Goal: Task Accomplishment & Management: Manage account settings

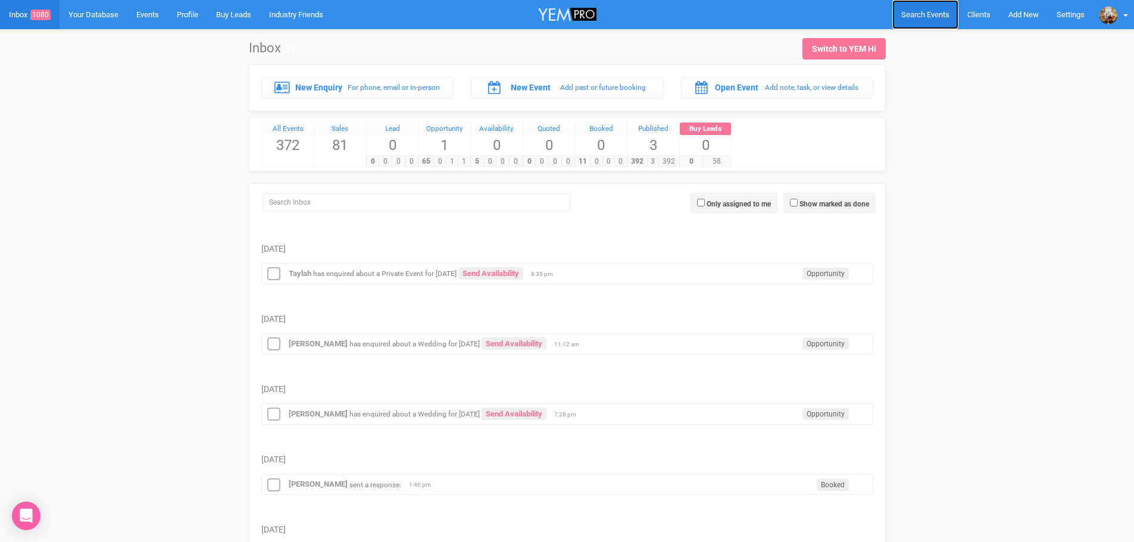
click at [932, 11] on span "Search Events" at bounding box center [925, 14] width 48 height 9
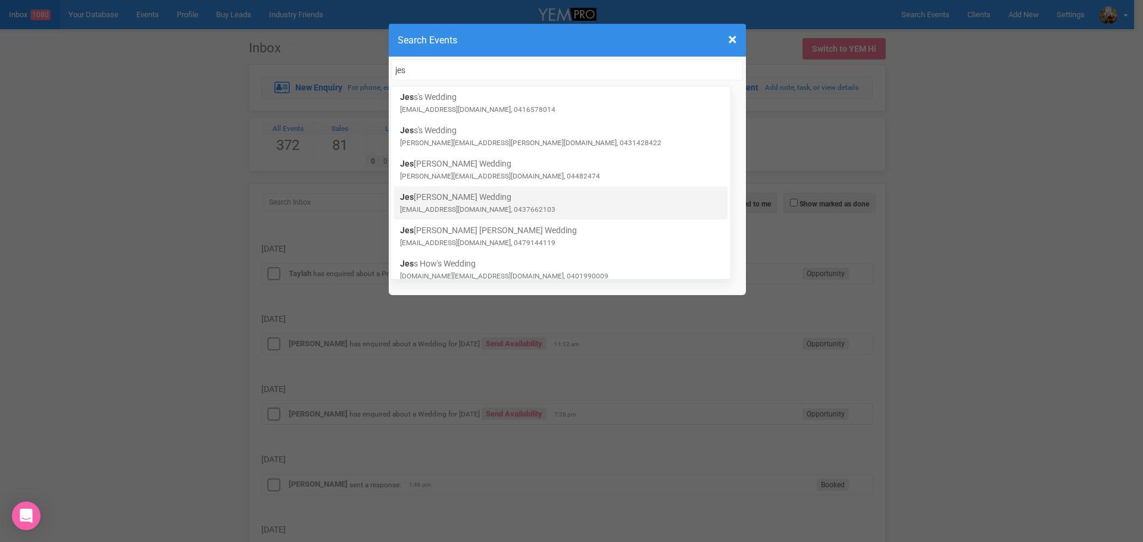
type input "jes"
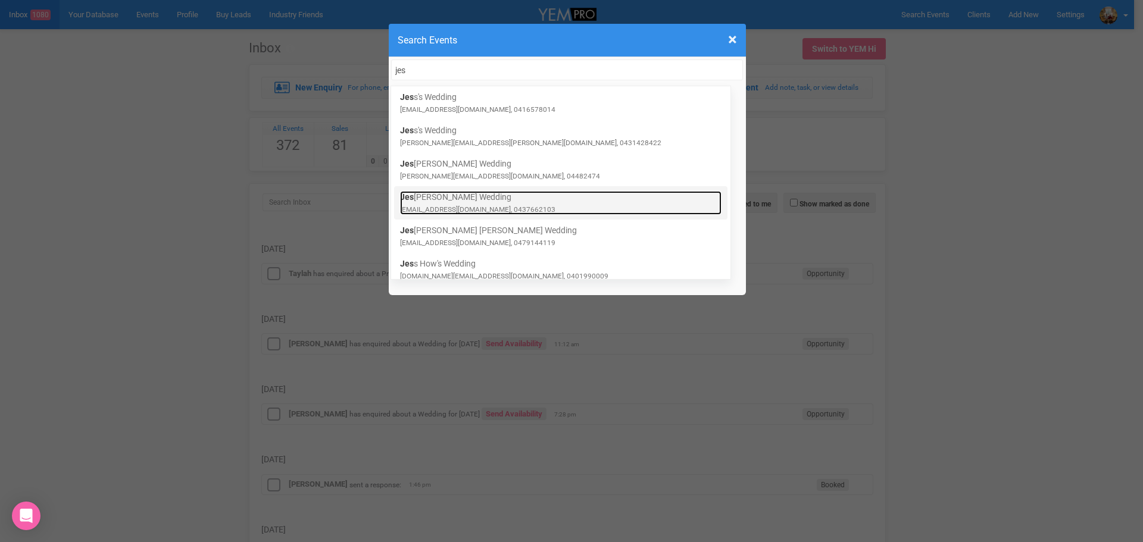
click at [496, 201] on link "Jes sica's Wedding jess.dobbie96@gmail.com, 0437662103" at bounding box center [560, 203] width 321 height 24
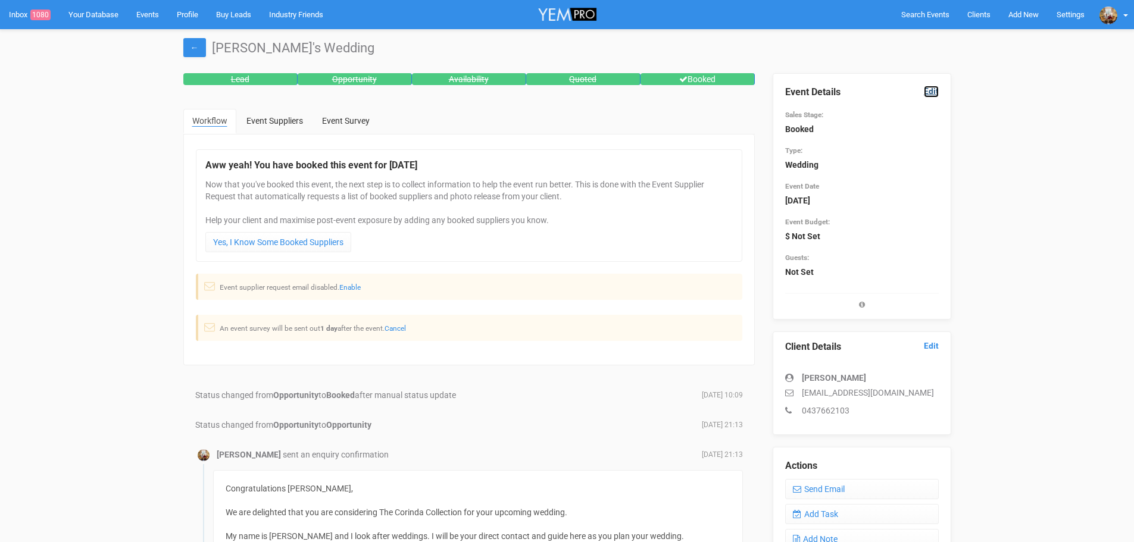
click at [930, 90] on link "Edit" at bounding box center [931, 91] width 15 height 11
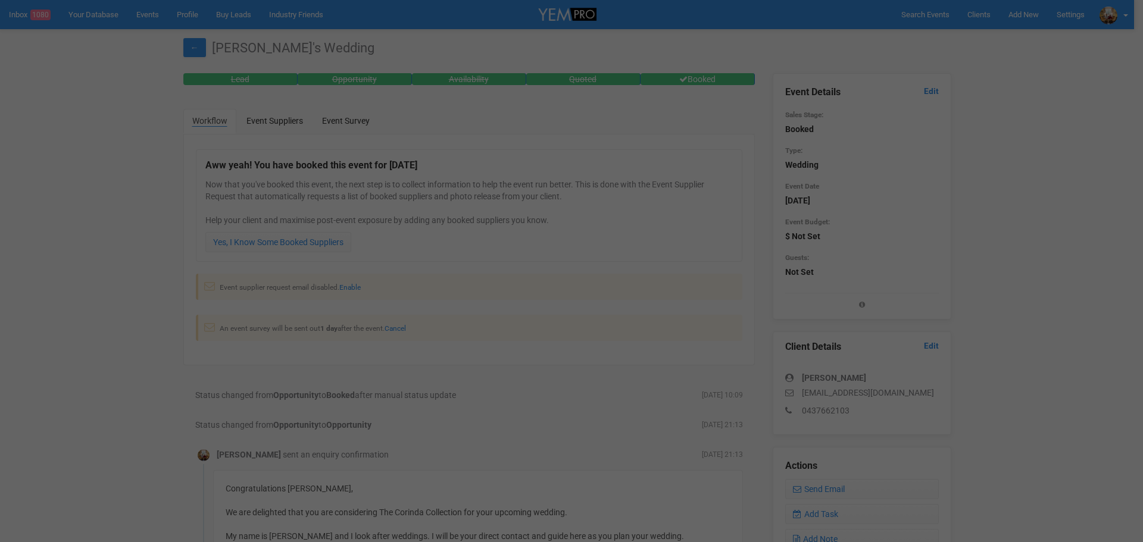
scroll to position [320, 0]
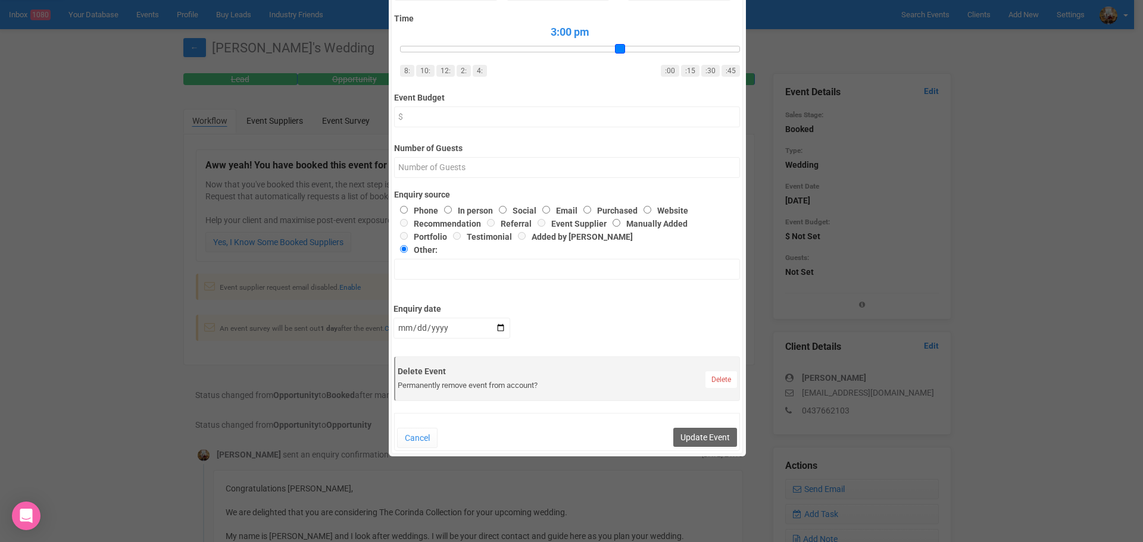
drag, startPoint x: 399, startPoint y: 51, endPoint x: 612, endPoint y: 49, distance: 213.1
click at [615, 49] on span at bounding box center [620, 49] width 10 height 10
click at [451, 162] on input "Number of Guests" at bounding box center [567, 167] width 346 height 21
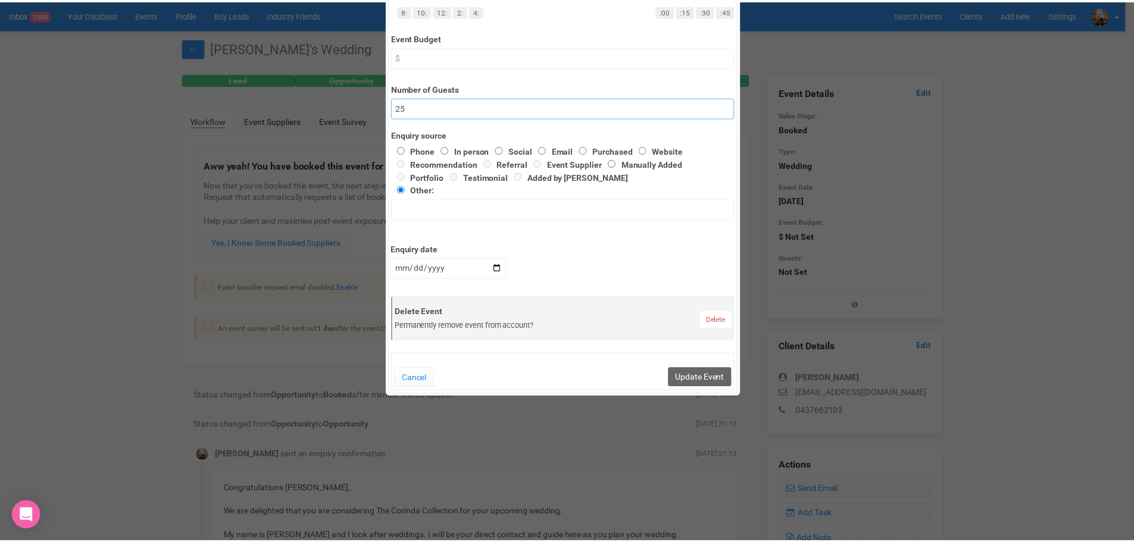
scroll to position [380, 0]
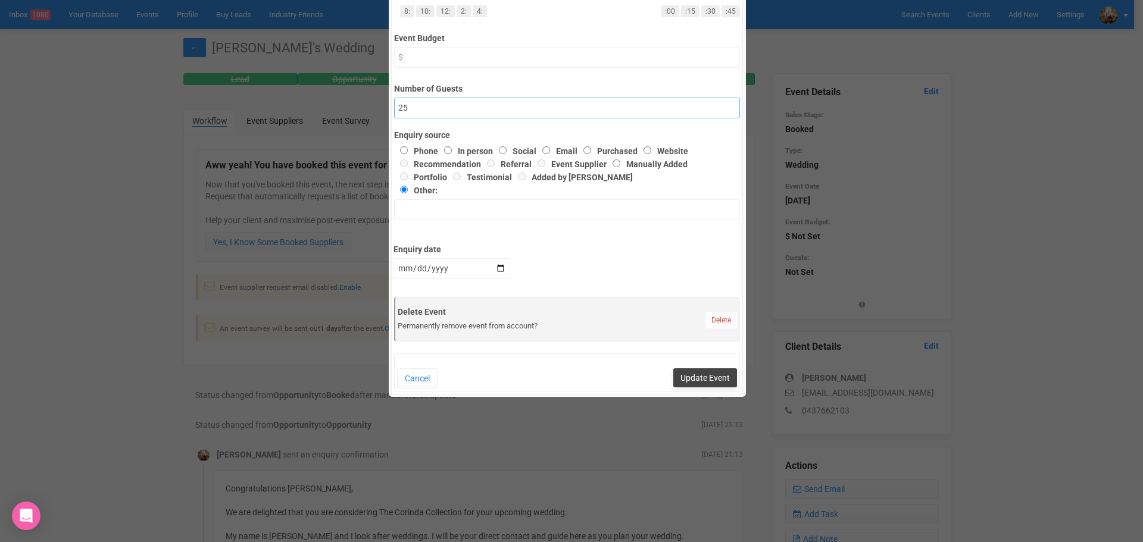
type input "25"
click at [703, 379] on button "Update Event" at bounding box center [705, 377] width 64 height 19
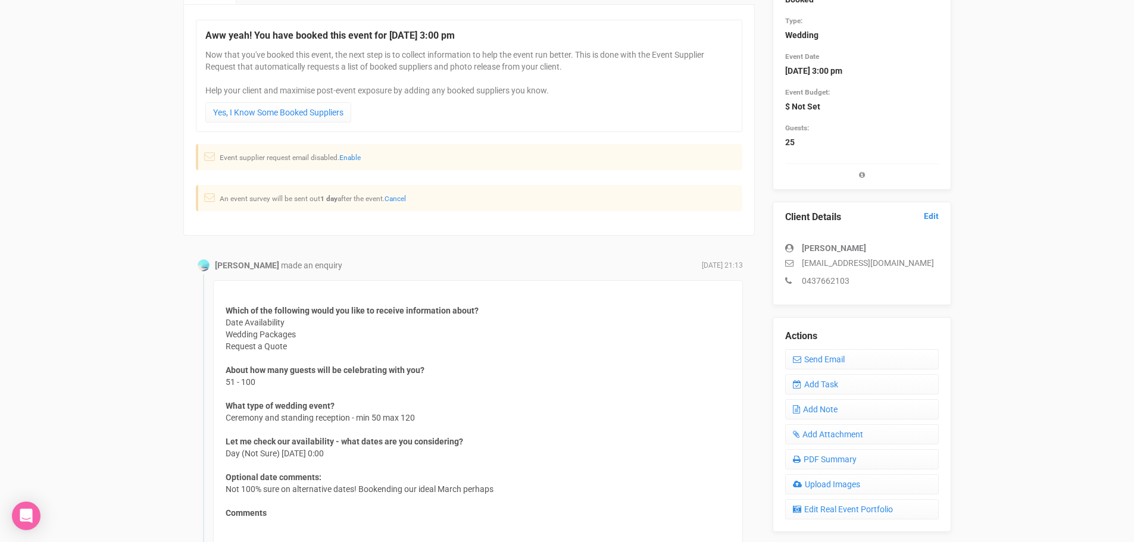
scroll to position [0, 0]
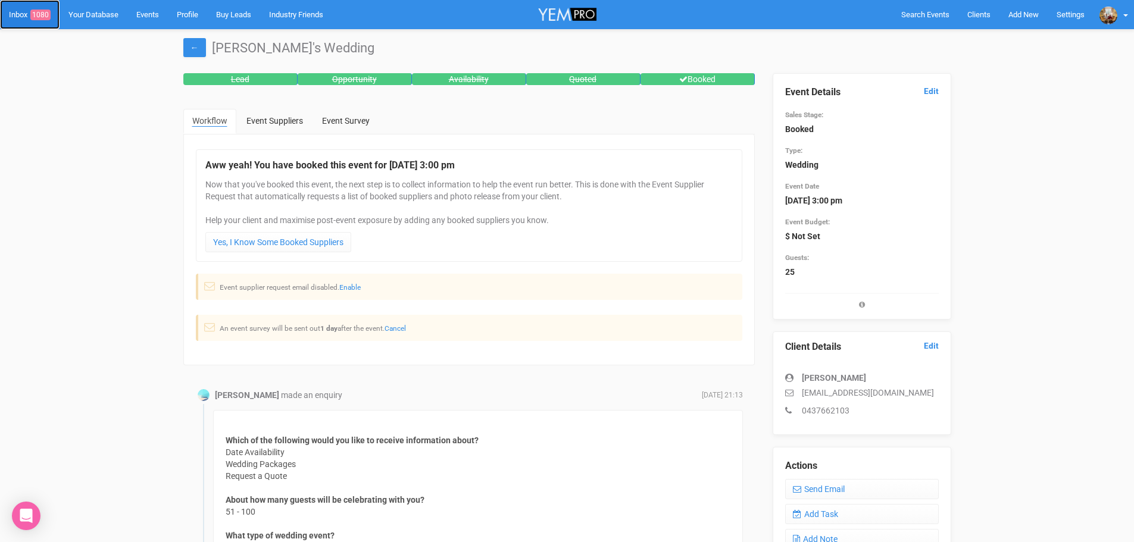
drag, startPoint x: 19, startPoint y: 15, endPoint x: 38, endPoint y: 10, distance: 19.8
click at [20, 14] on link "Inbox 1080" at bounding box center [30, 14] width 60 height 29
